Goal: Feedback & Contribution: Leave review/rating

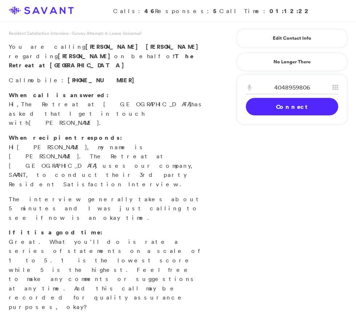
click at [309, 102] on link "Connect" at bounding box center [292, 106] width 92 height 17
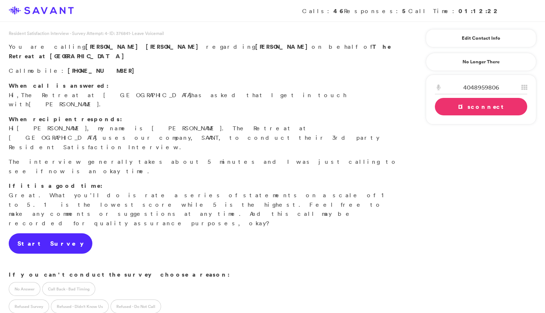
click at [44, 233] on link "Start Survey" at bounding box center [51, 243] width 84 height 20
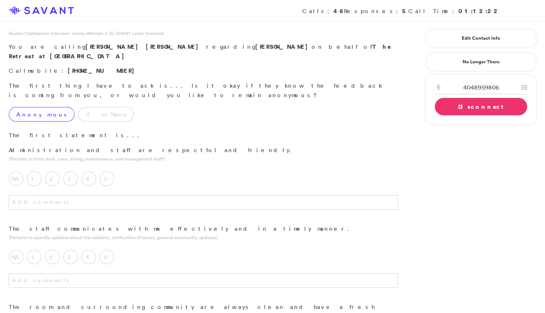
click at [37, 107] on label "Anonymous" at bounding box center [42, 114] width 66 height 15
click at [109, 171] on label "5" at bounding box center [107, 178] width 15 height 15
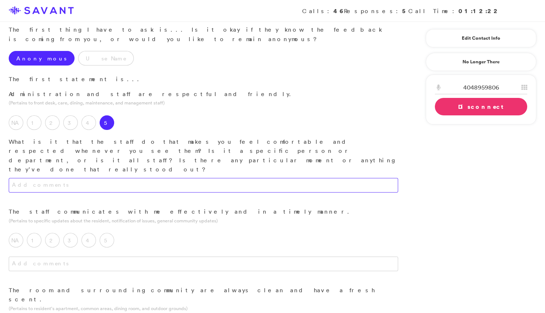
scroll to position [59, 0]
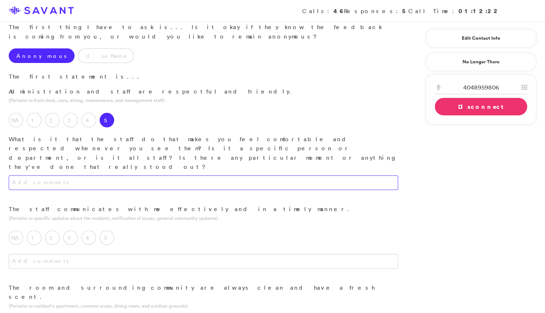
click at [148, 175] on textarea at bounding box center [203, 182] width 389 height 15
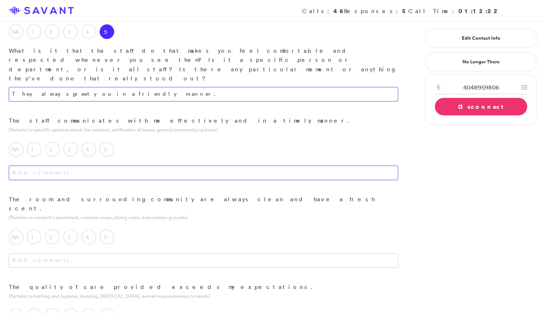
scroll to position [148, 0]
type textarea "They always greet you in a friendly manner."
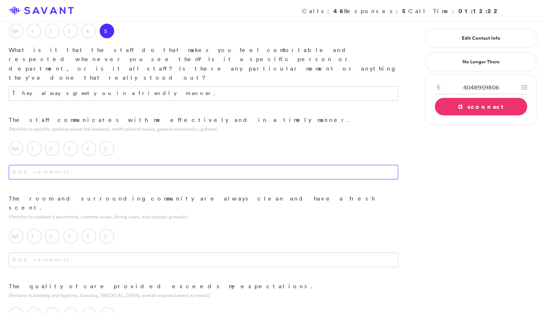
click at [147, 165] on textarea at bounding box center [203, 172] width 389 height 15
click at [77, 141] on label "3" at bounding box center [70, 148] width 15 height 15
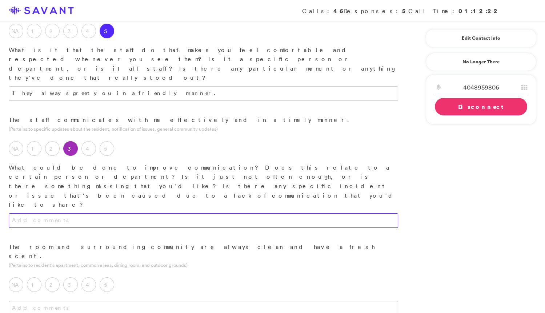
click at [101, 213] on textarea at bounding box center [203, 220] width 389 height 15
click at [11, 213] on textarea "They don't seem to have" at bounding box center [203, 220] width 389 height 15
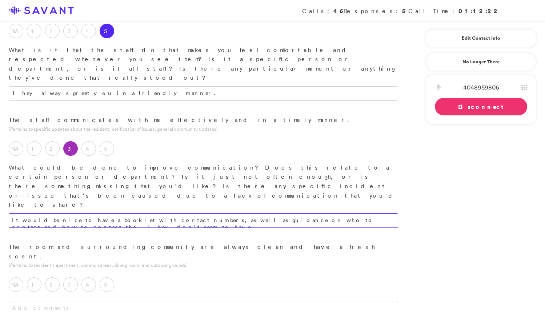
click at [356, 213] on textarea "It would be nice to have a booklet with contact numbers, as well as guidance on…" at bounding box center [203, 220] width 389 height 15
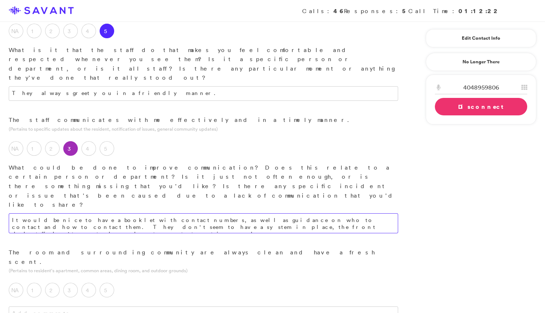
click at [294, 213] on textarea "It would be nice to have a booklet with contact numbers, as well as guidance on…" at bounding box center [203, 223] width 389 height 20
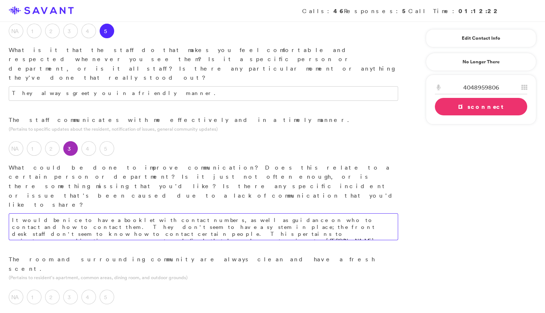
click at [219, 213] on textarea "It would be nice to have a booklet with contact numbers, as well as guidance on…" at bounding box center [203, 226] width 389 height 27
drag, startPoint x: 284, startPoint y: 168, endPoint x: 272, endPoint y: 168, distance: 12.0
click at [272, 213] on textarea "It would be nice to have a booklet with contact numbers, as well as guidance on…" at bounding box center [203, 226] width 389 height 27
drag, startPoint x: 279, startPoint y: 168, endPoint x: 148, endPoint y: 166, distance: 130.5
click at [148, 213] on textarea "It would be nice to have a booklet with contact numbers, as well as guidance on…" at bounding box center [203, 226] width 389 height 27
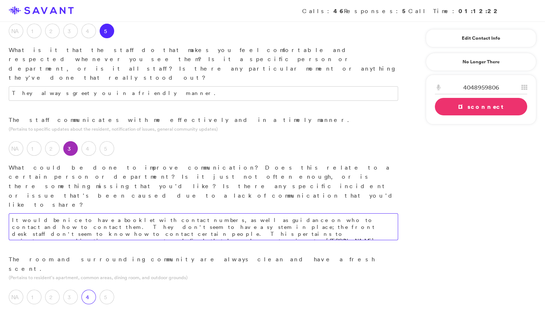
type textarea "It would be nice to have a booklet with contact numbers, as well as guidance on…"
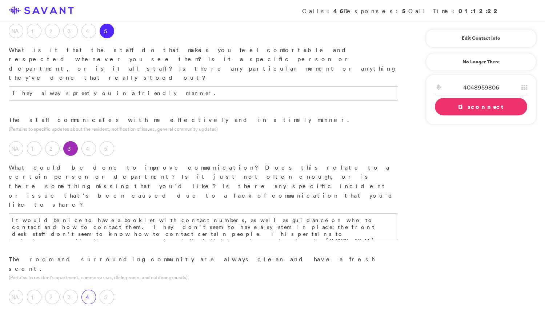
click at [92, 289] on label "4" at bounding box center [88, 296] width 15 height 15
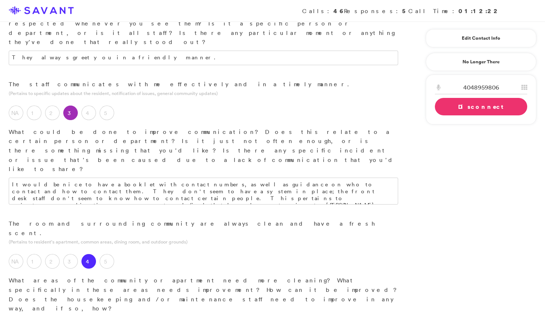
scroll to position [186, 0]
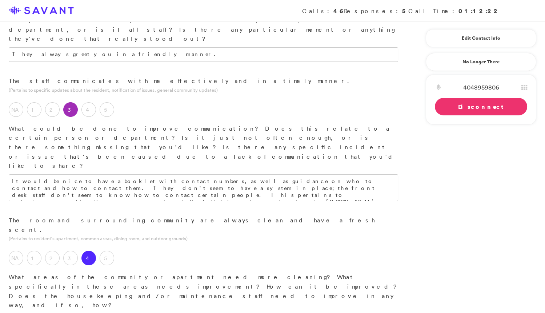
type textarea "I"
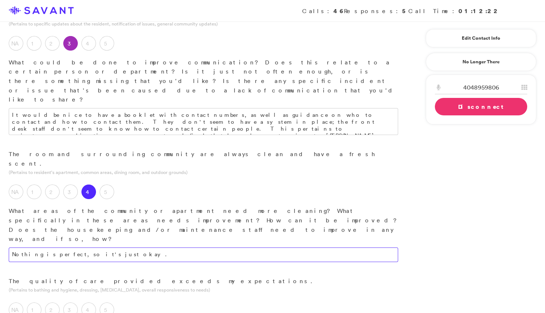
scroll to position [253, 0]
type textarea "Nothing is perfect, so it's just okay."
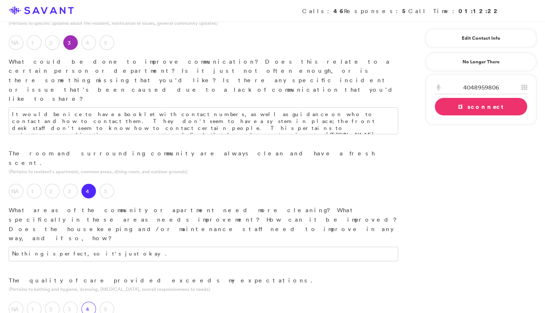
click at [92, 301] on label "4" at bounding box center [88, 308] width 15 height 15
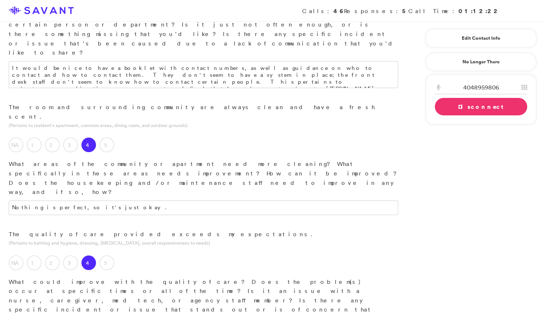
scroll to position [300, 0]
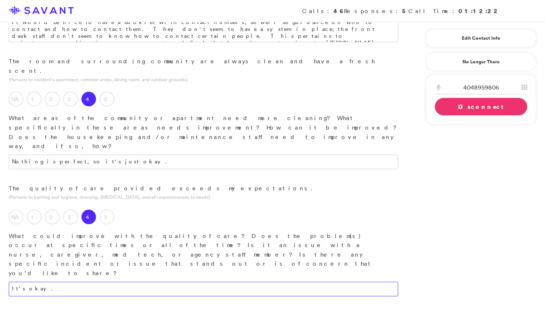
scroll to position [356, 0]
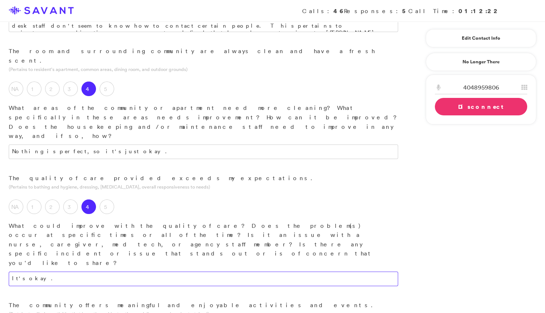
type textarea "It's okay."
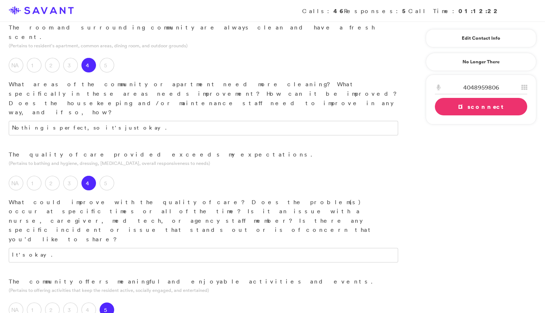
scroll to position [394, 0]
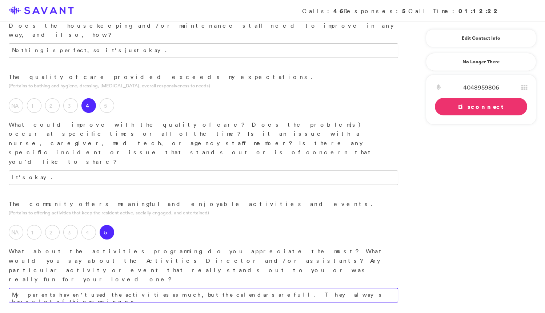
scroll to position [457, 0]
type textarea "My parents haven't used the activities as much, but the calendars are full. The…"
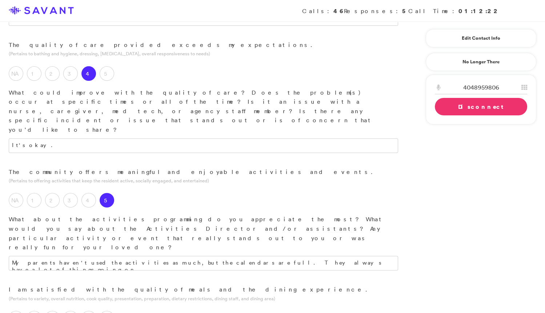
scroll to position [494, 0]
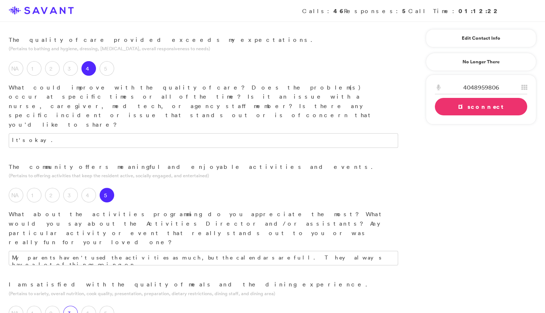
click at [71, 305] on label "3" at bounding box center [70, 312] width 15 height 15
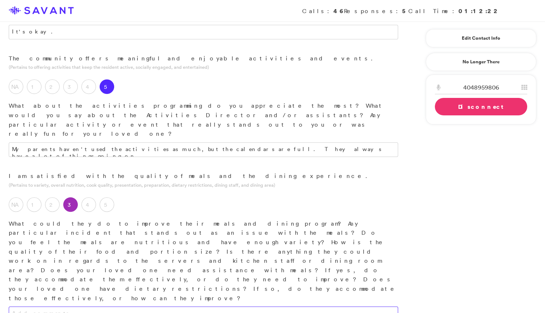
scroll to position [609, 0]
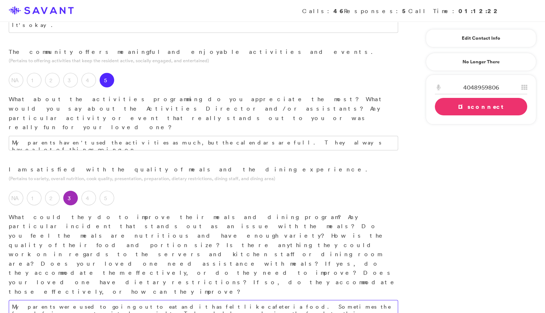
click at [250, 300] on textarea "My parents were used to going out to eat and it has felt like cafeteria food. S…" at bounding box center [203, 310] width 389 height 20
click at [322, 300] on textarea "My parents were used to going out to eat and it has felt like cafeteria food. S…" at bounding box center [203, 310] width 389 height 20
type textarea "My parents were used to going out to eat and it has felt like cafeteria food. S…"
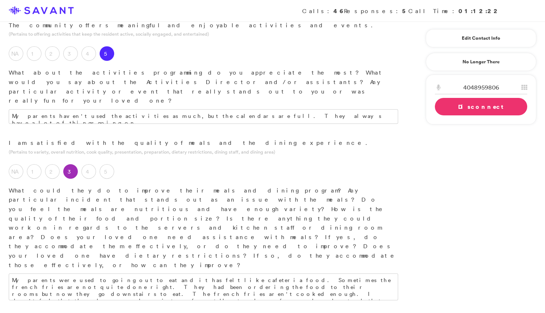
scroll to position [637, 0]
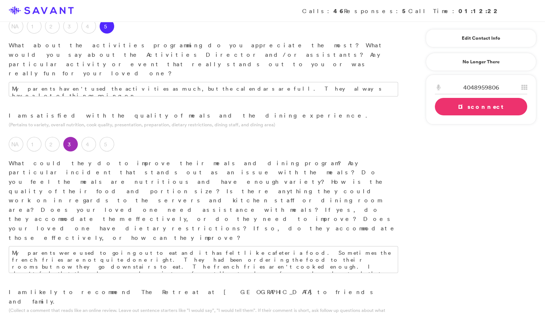
scroll to position [665, 0]
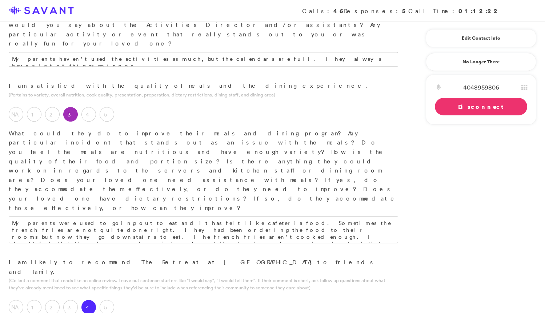
scroll to position [693, 0]
type textarea "The staff is very friendly, and the facility that they're in is a little bit ol…"
type textarea "The staff."
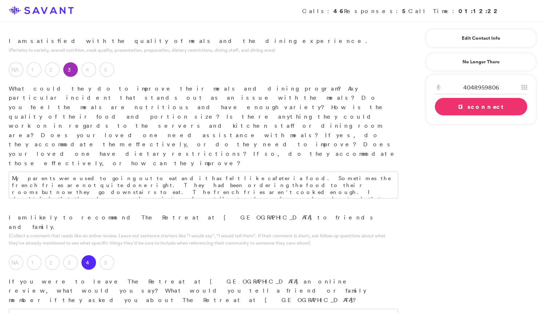
scroll to position [747, 0]
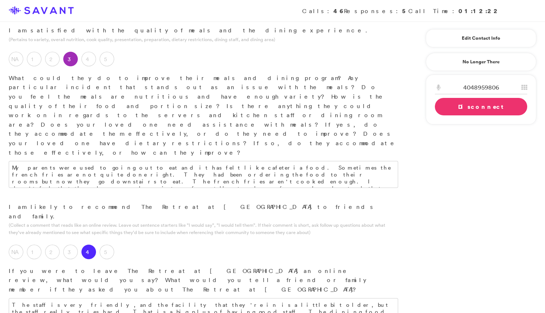
type textarea "Definitely on communication when you arrive there first, the communication of i…"
click at [356, 108] on link "Disconnect" at bounding box center [481, 106] width 92 height 17
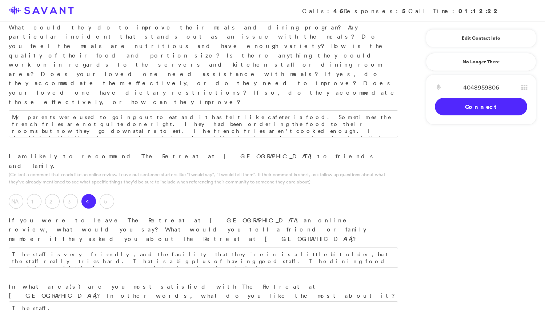
scroll to position [848, 0]
